Goal: Information Seeking & Learning: Find specific fact

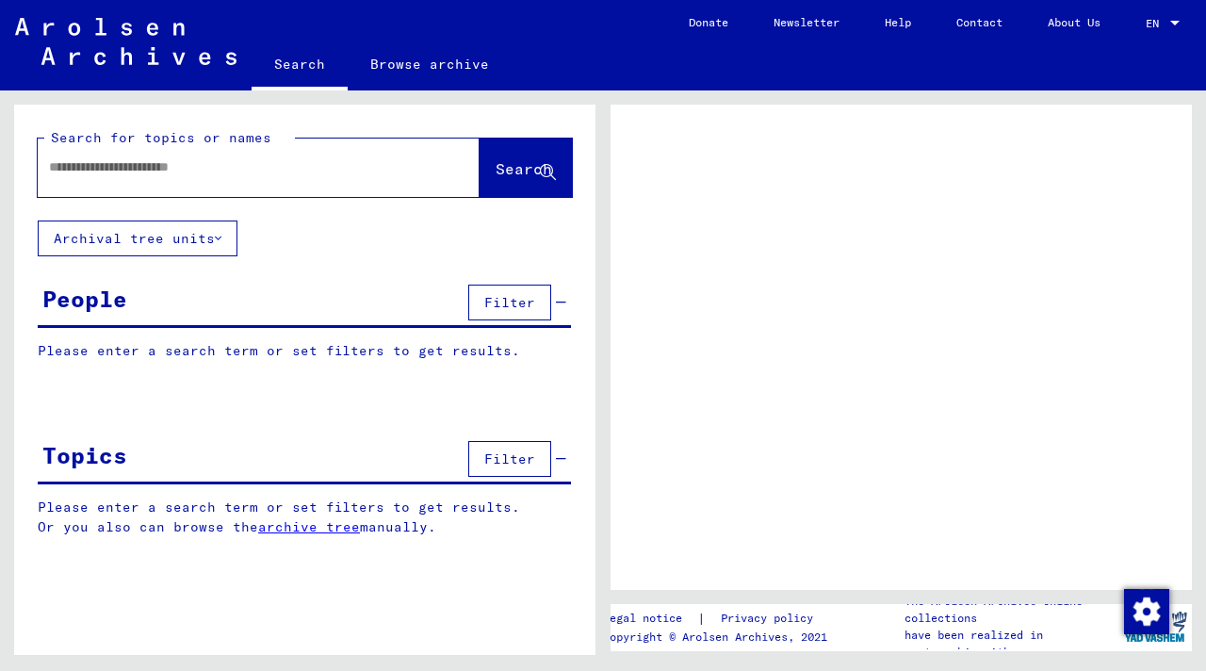
click at [212, 173] on input "text" at bounding box center [241, 167] width 385 height 20
type input "**********"
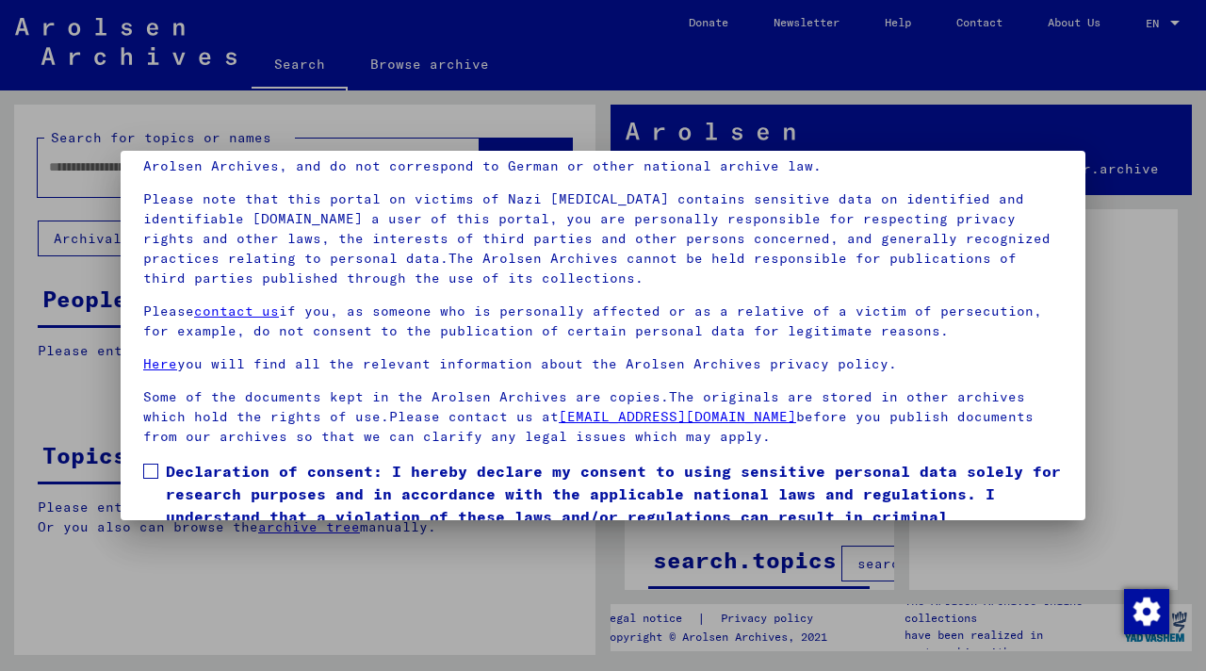
scroll to position [161, 0]
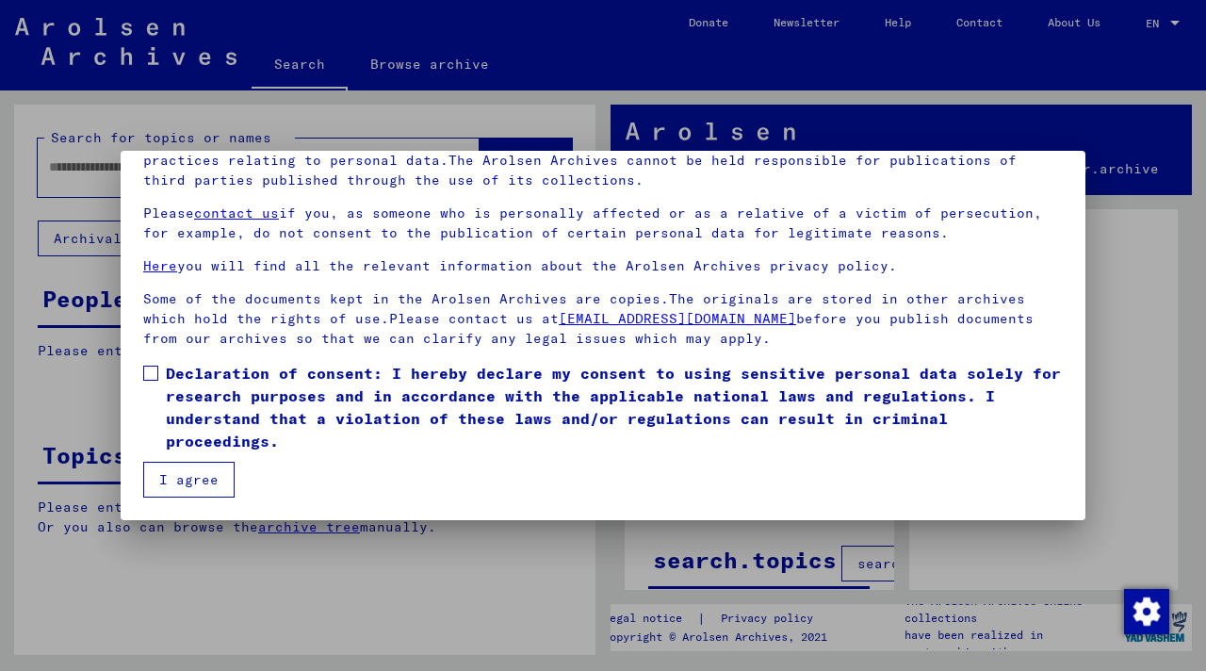
click at [153, 375] on span at bounding box center [150, 373] width 15 height 15
click at [179, 475] on button "I agree" at bounding box center [188, 480] width 91 height 36
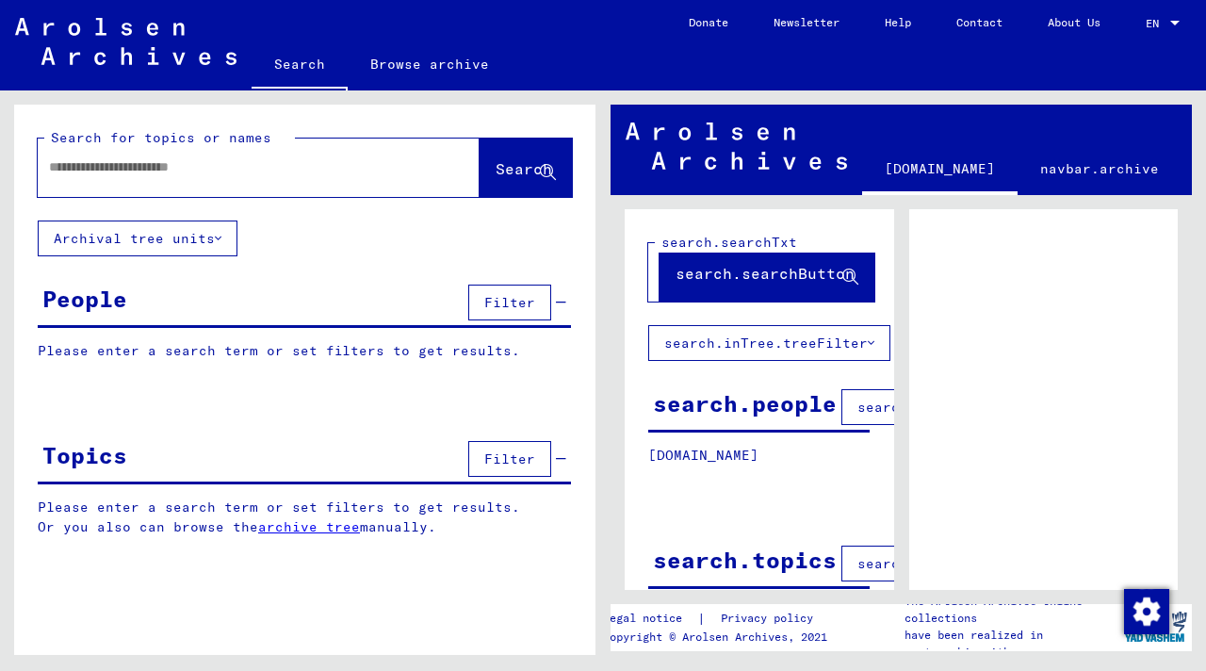
click at [199, 164] on input "text" at bounding box center [241, 167] width 385 height 20
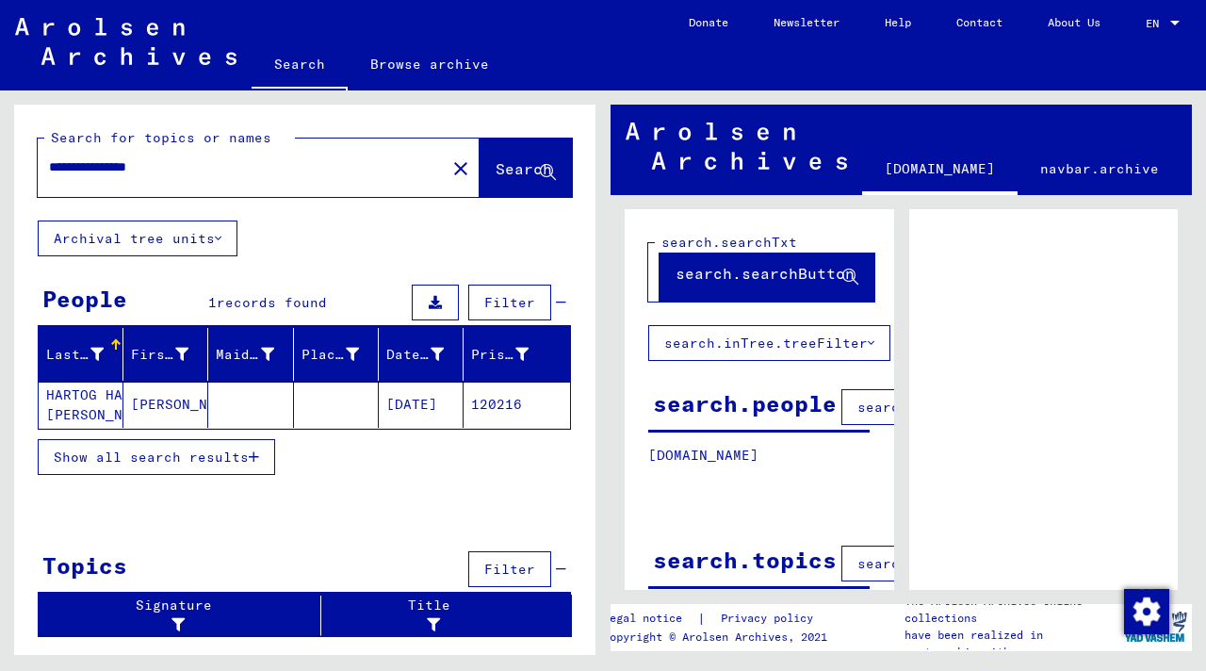
click at [161, 164] on input "**********" at bounding box center [241, 167] width 385 height 20
type input "**********"
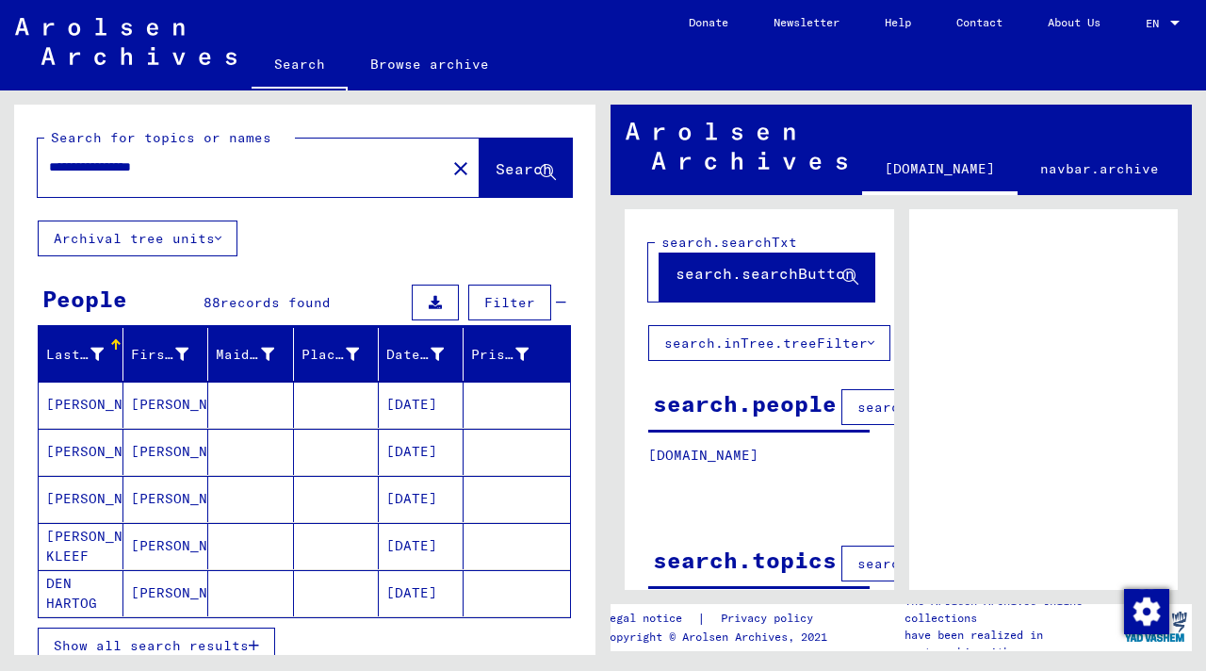
click at [74, 580] on mat-cell "DEN HARTOG" at bounding box center [81, 593] width 85 height 46
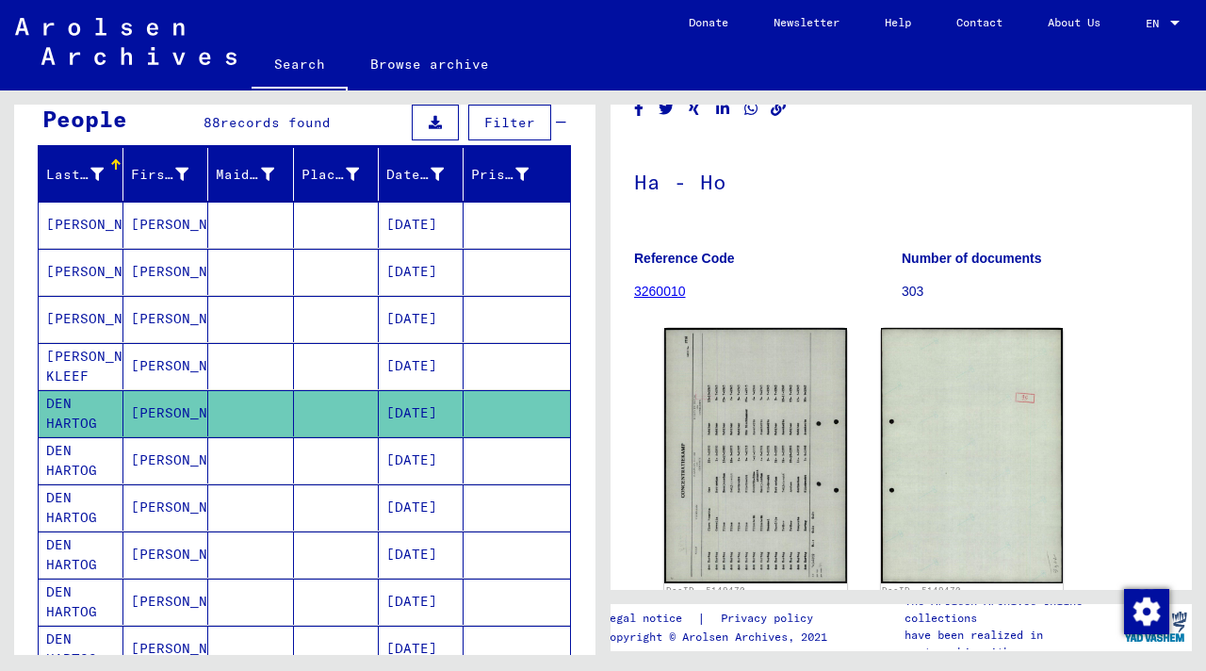
scroll to position [183, 0]
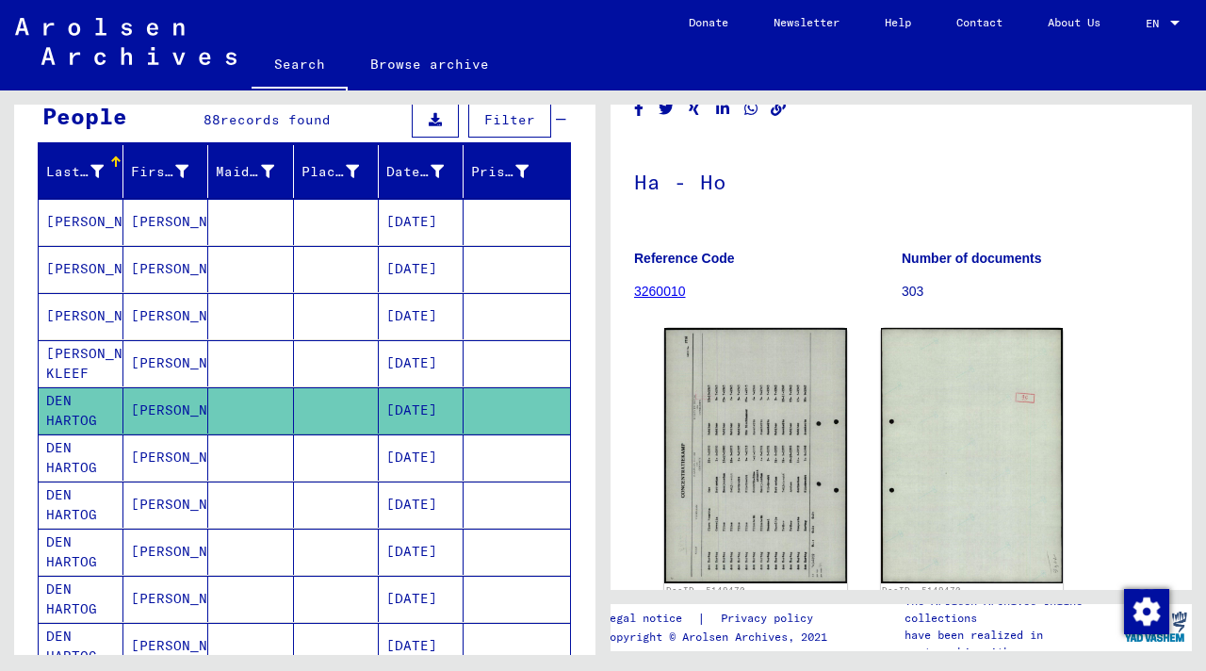
click at [77, 535] on mat-cell "DEN HARTOG" at bounding box center [81, 552] width 85 height 46
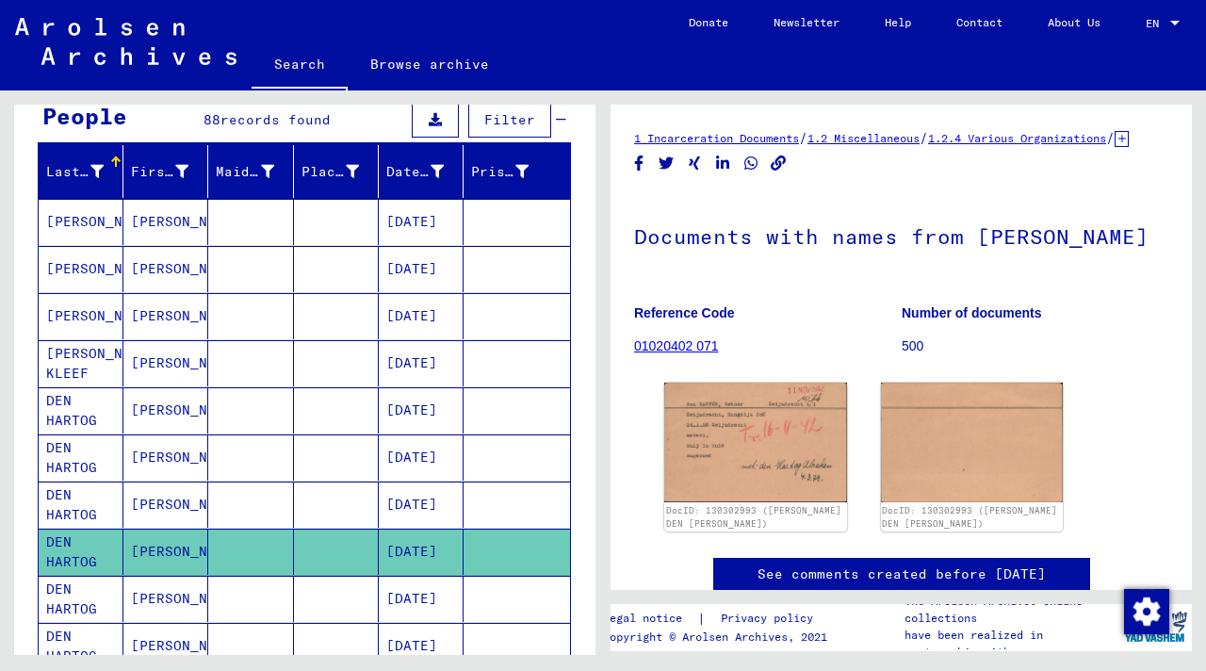
click at [78, 454] on mat-cell "DEN HARTOG" at bounding box center [81, 457] width 85 height 46
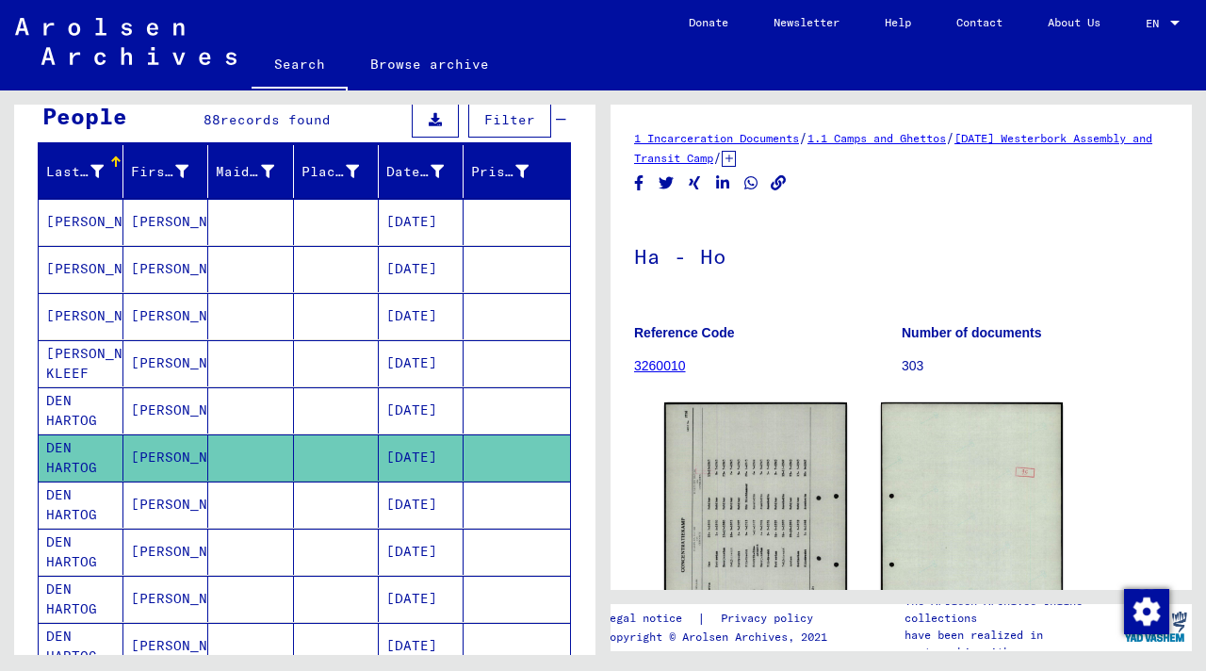
click at [76, 550] on mat-cell "DEN HARTOG" at bounding box center [81, 552] width 85 height 46
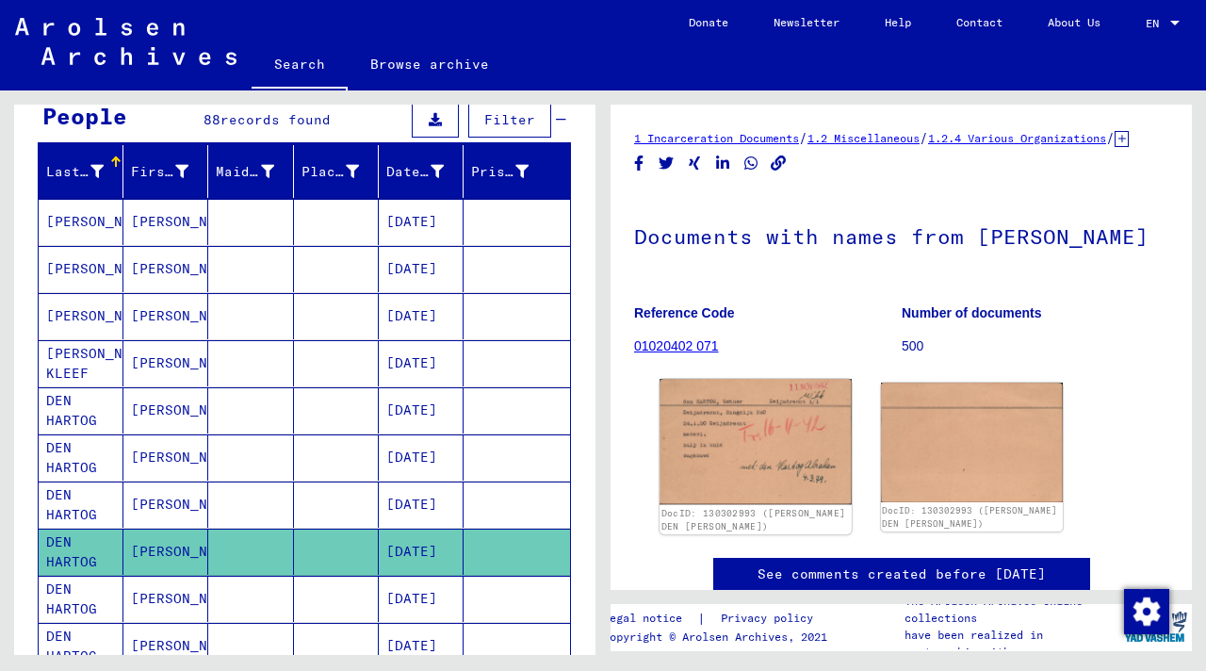
click at [729, 450] on img at bounding box center [755, 442] width 191 height 126
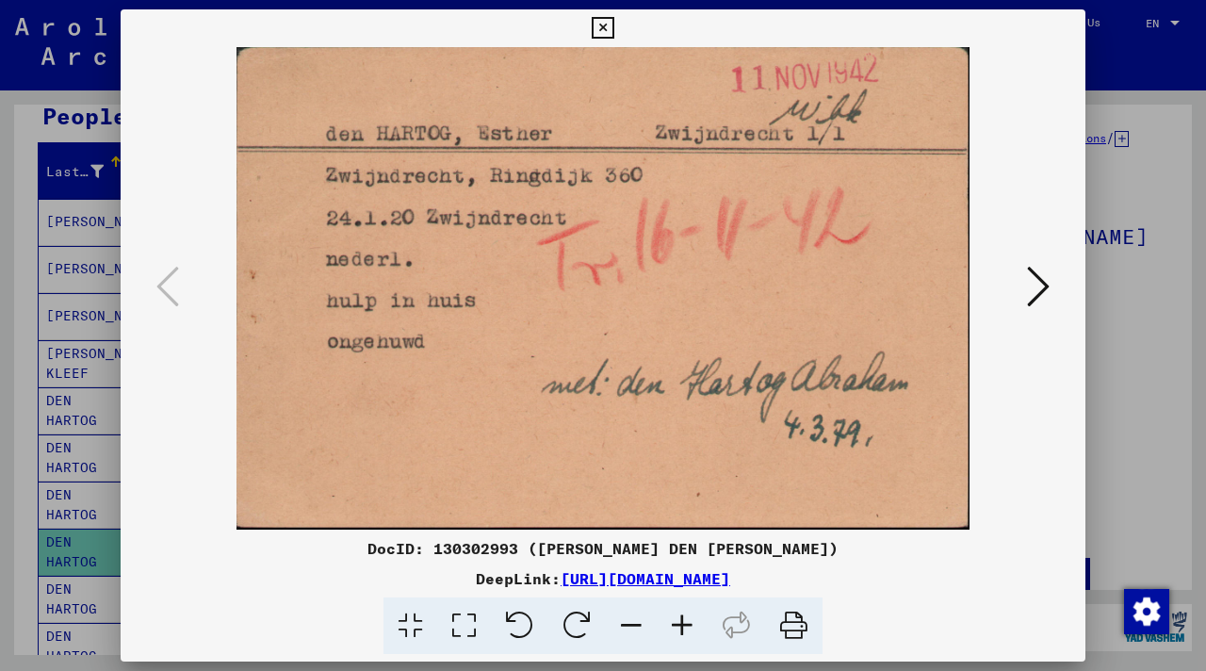
click at [1027, 290] on icon at bounding box center [1038, 286] width 23 height 45
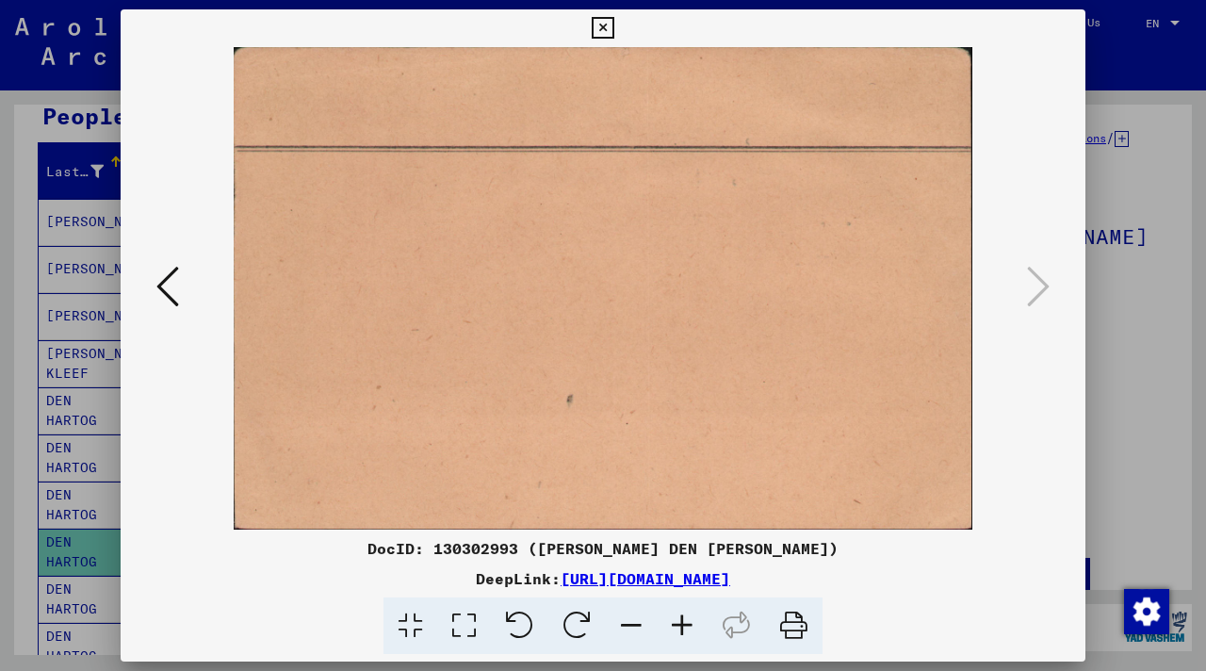
click at [64, 65] on div at bounding box center [603, 335] width 1206 height 671
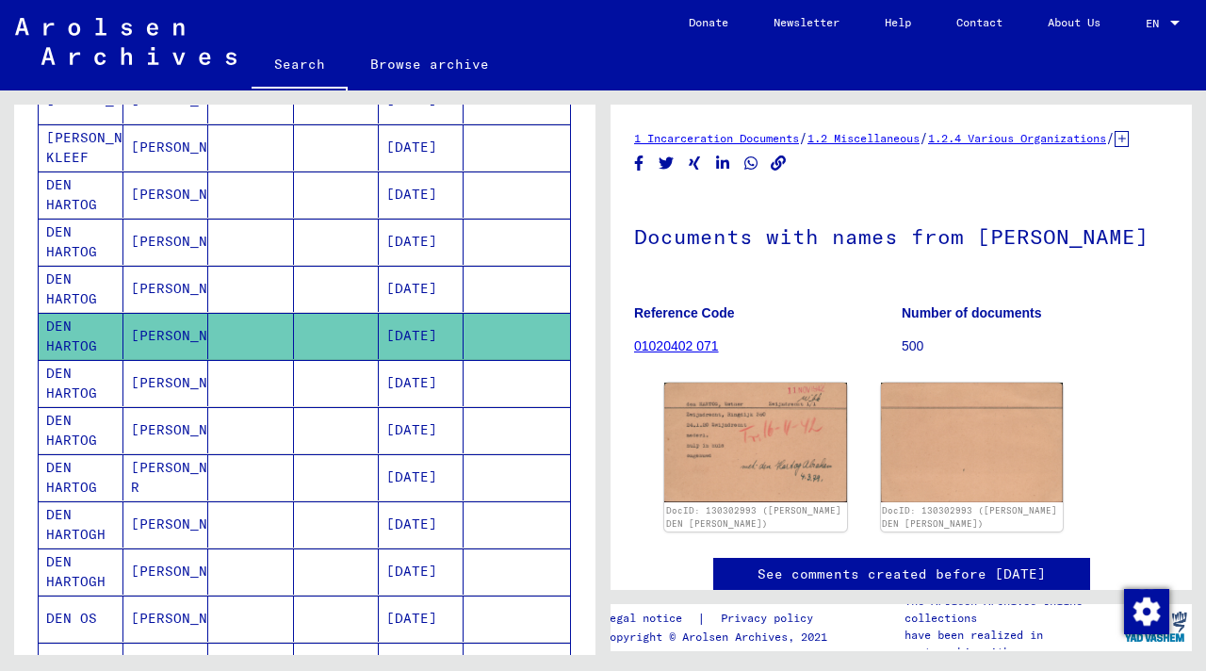
scroll to position [403, 0]
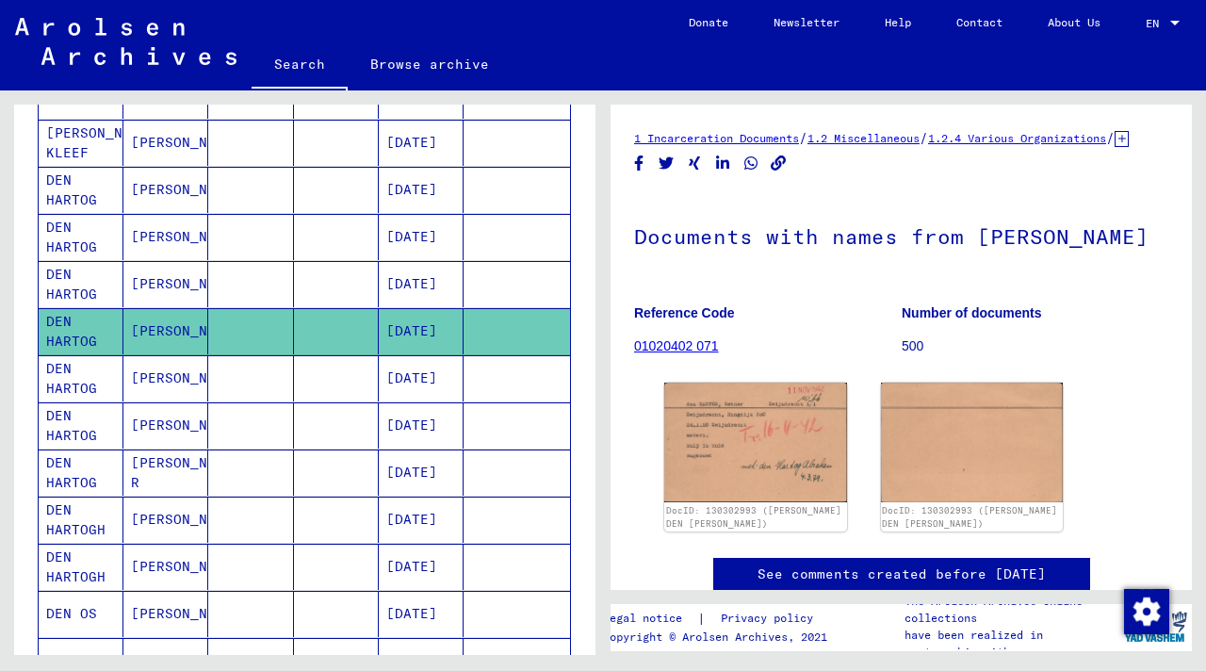
click at [81, 422] on mat-cell "DEN HARTOG" at bounding box center [81, 425] width 85 height 46
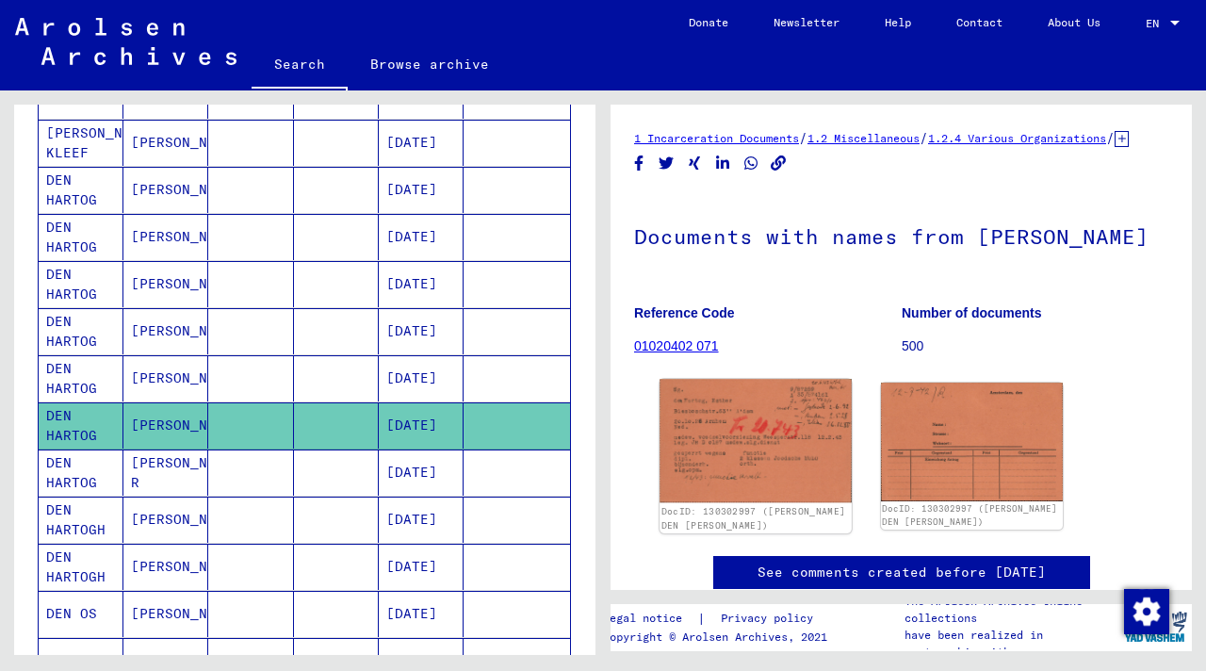
click at [729, 463] on img at bounding box center [755, 441] width 191 height 124
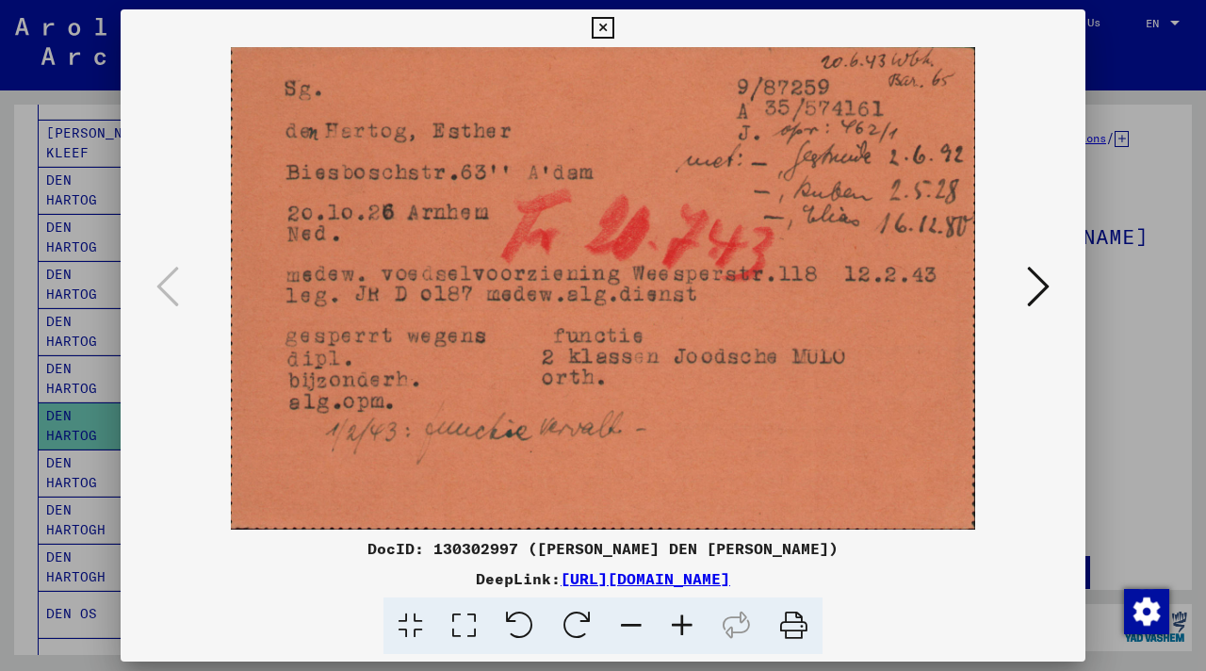
click at [1137, 59] on div at bounding box center [603, 335] width 1206 height 671
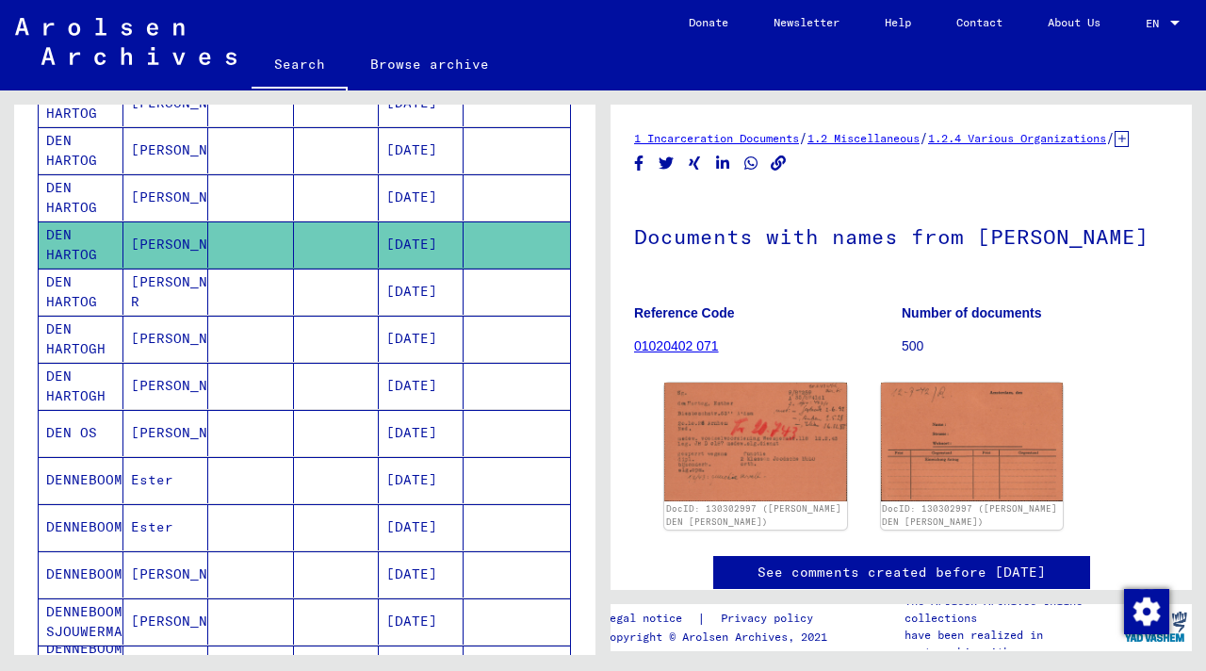
scroll to position [608, 0]
